Goal: Task Accomplishment & Management: Use online tool/utility

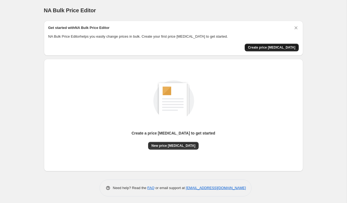
click at [275, 46] on span "Create price [MEDICAL_DATA]" at bounding box center [271, 47] width 47 height 4
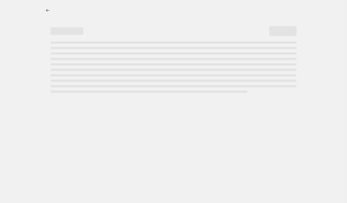
select select "percentage"
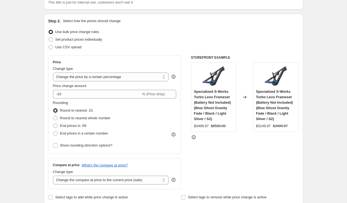
scroll to position [46, 0]
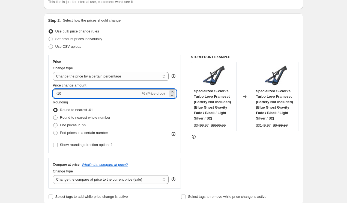
click at [97, 95] on input "-10" at bounding box center [97, 93] width 88 height 9
type input "-1"
type input "-29"
click at [45, 113] on div "Step 2. Select how the prices should change Use bulk price change rules Set pro…" at bounding box center [173, 108] width 259 height 191
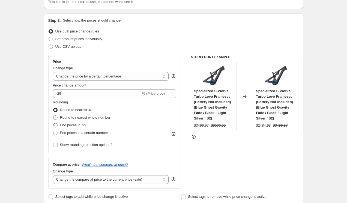
click at [60, 125] on span "End prices in .99" at bounding box center [73, 125] width 26 height 4
click at [53, 123] on input "End prices in .99" at bounding box center [53, 123] width 0 height 0
radio input "true"
click at [75, 133] on span "End prices in a certain number" at bounding box center [84, 133] width 48 height 4
click at [53, 131] on input "End prices in a certain number" at bounding box center [53, 131] width 0 height 0
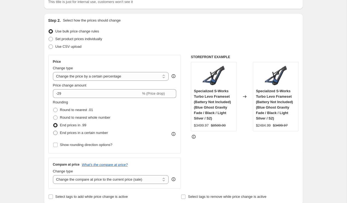
radio input "true"
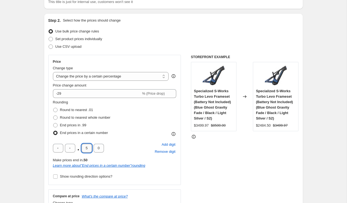
click at [89, 149] on input "5" at bounding box center [87, 148] width 10 height 9
type input "4"
type input "9"
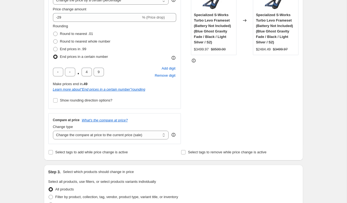
scroll to position [125, 0]
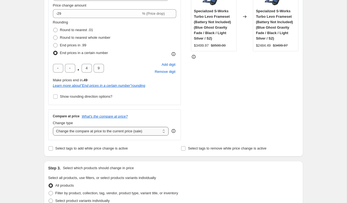
click at [73, 133] on select "Change the compare at price to the current price (sale) Change the compare at p…" at bounding box center [111, 131] width 116 height 9
select select "remove"
click at [53, 127] on select "Change the compare at price to the current price (sale) Change the compare at p…" at bounding box center [111, 131] width 116 height 9
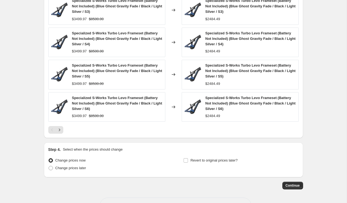
scroll to position [410, 0]
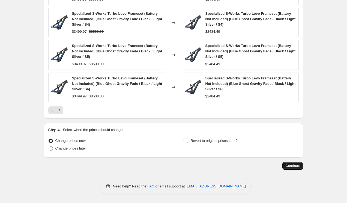
click at [289, 167] on span "Continue" at bounding box center [292, 166] width 14 height 4
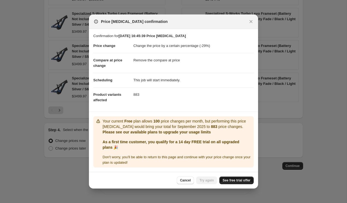
click at [240, 182] on span "See free trial offer" at bounding box center [236, 180] width 28 height 4
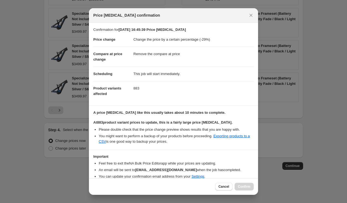
scroll to position [23, 0]
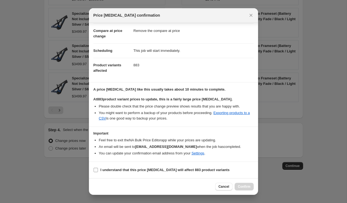
click at [131, 167] on label "I understand that this price change job will affect 883 product variants" at bounding box center [161, 170] width 136 height 8
click at [98, 168] on input "I understand that this price change job will affect 883 product variants" at bounding box center [96, 170] width 4 height 4
checkbox input "true"
click at [249, 186] on span "Confirm" at bounding box center [244, 186] width 13 height 4
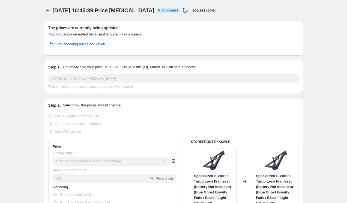
select select "percentage"
select select "remove"
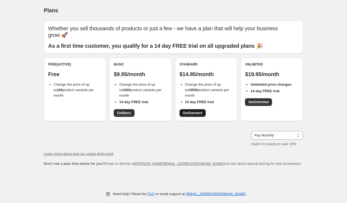
click at [198, 111] on span "Get Standard" at bounding box center [193, 113] width 20 height 4
